Goal: Task Accomplishment & Management: Manage account settings

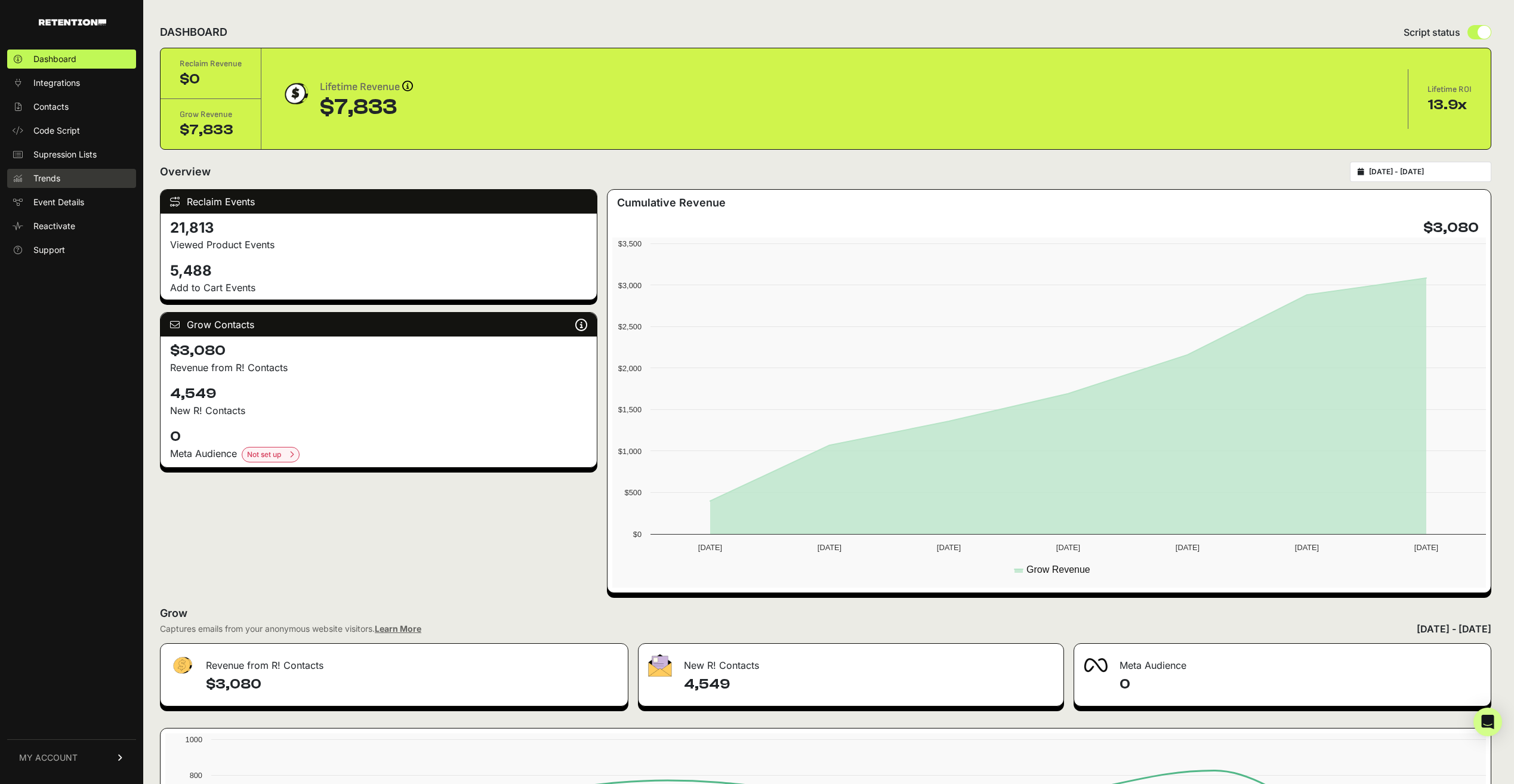
scroll to position [179, 0]
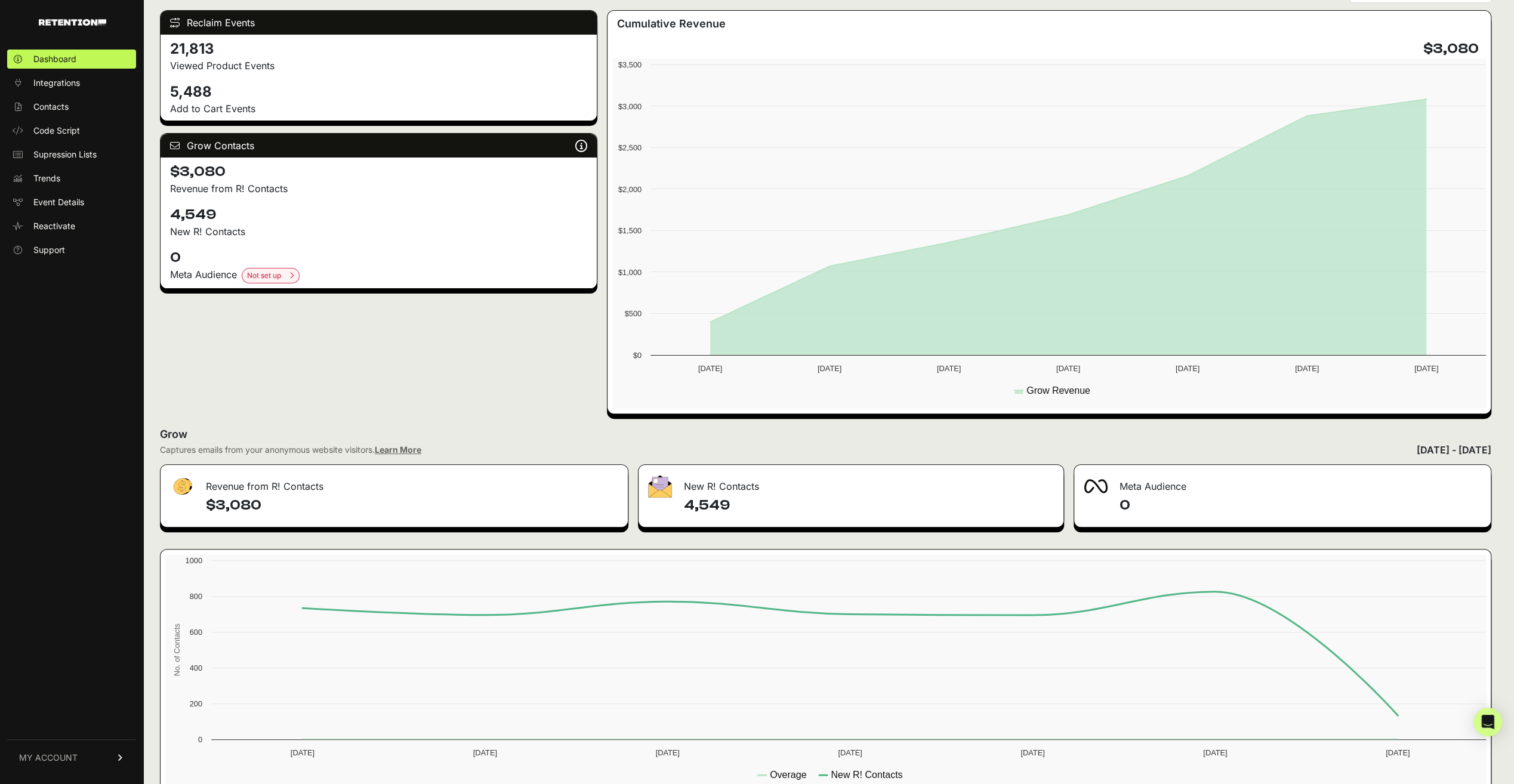
click at [51, 754] on span "MY ACCOUNT" at bounding box center [48, 757] width 59 height 12
click at [45, 717] on span "Billing" at bounding box center [45, 718] width 23 height 12
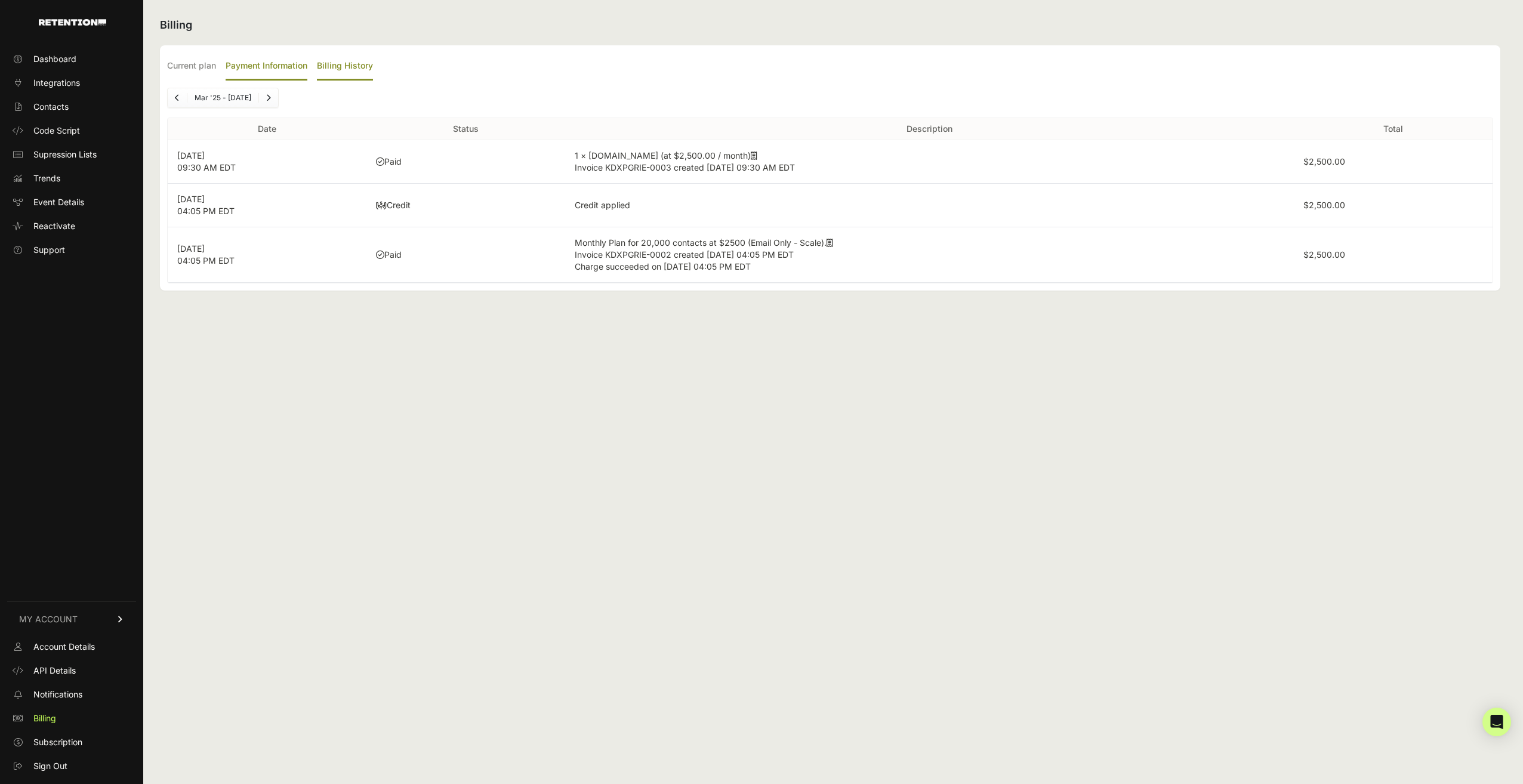
click at [261, 67] on label "Payment Information" at bounding box center [266, 66] width 82 height 28
click at [0, 0] on input "Payment Information" at bounding box center [0, 0] width 0 height 0
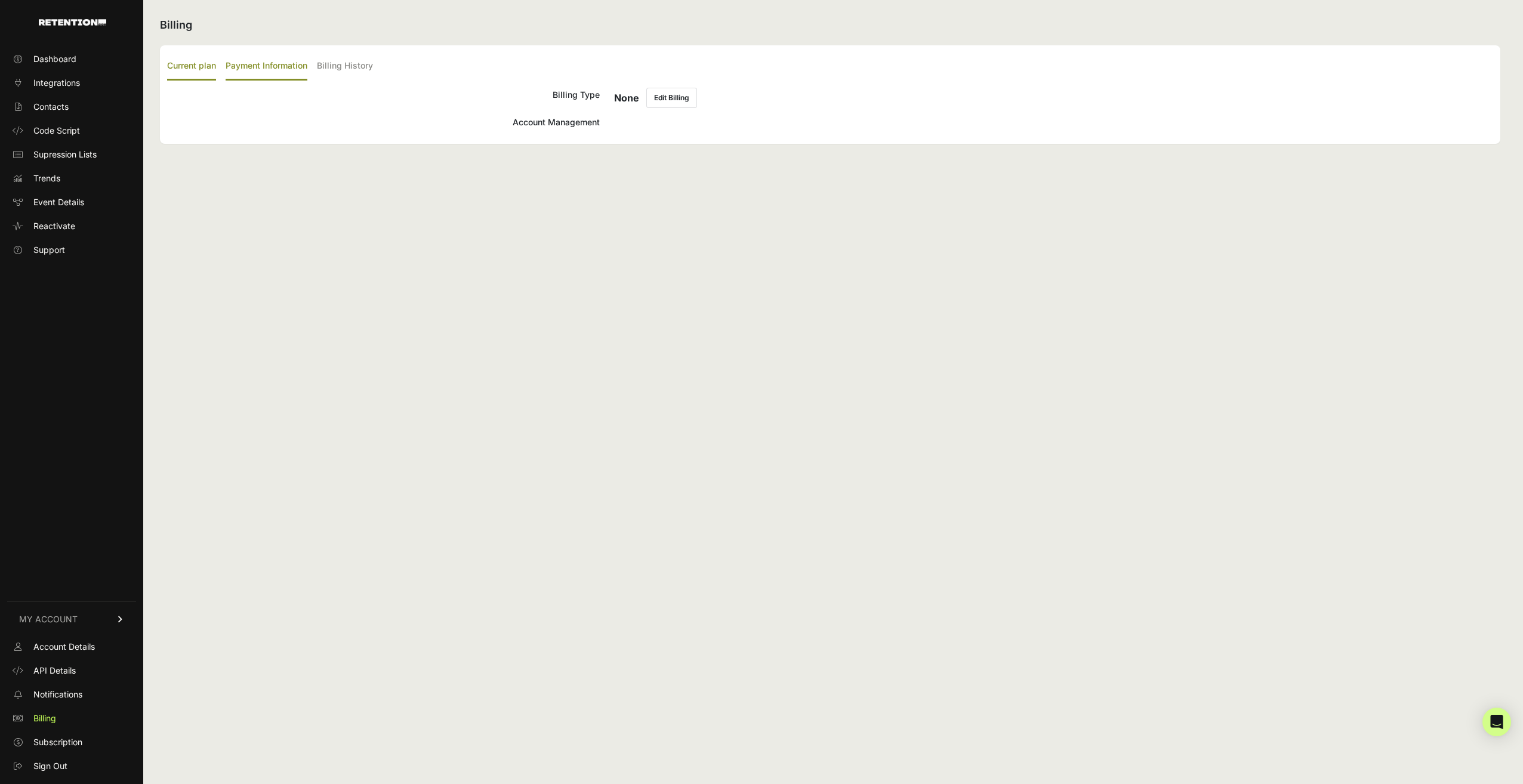
click at [193, 70] on label "Current plan" at bounding box center [191, 66] width 49 height 28
click at [0, 0] on input "Current plan" at bounding box center [0, 0] width 0 height 0
